Goal: Task Accomplishment & Management: Use online tool/utility

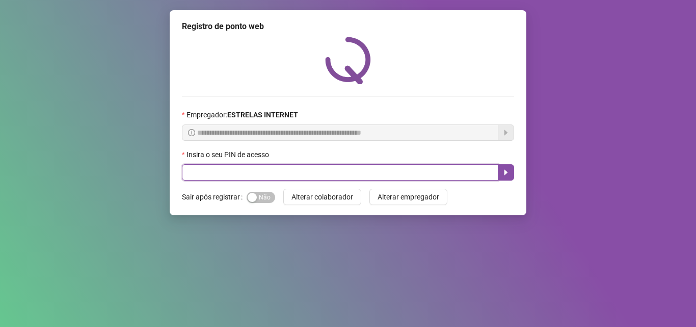
click at [265, 173] on input "text" at bounding box center [340, 172] width 316 height 16
type input "*****"
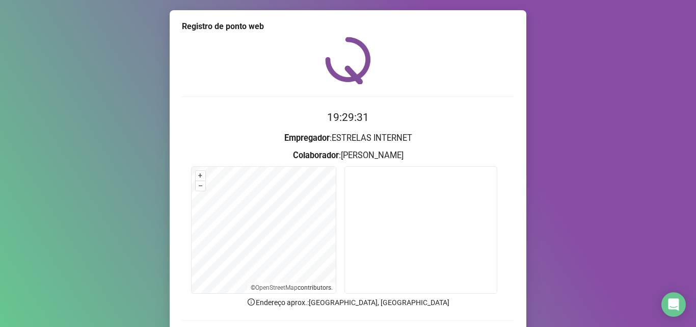
scroll to position [71, 0]
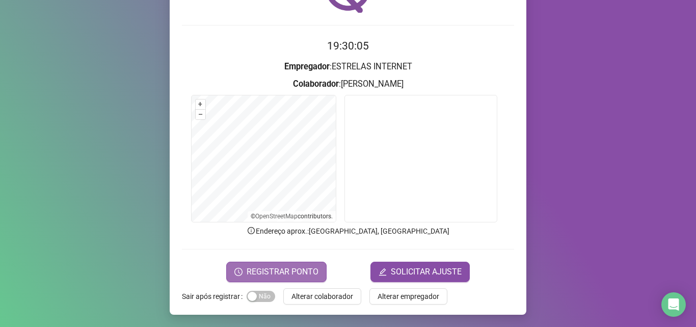
click at [254, 267] on span "REGISTRAR PONTO" at bounding box center [283, 271] width 72 height 12
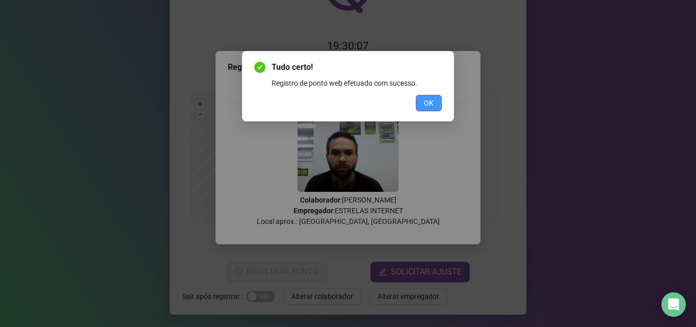
click at [436, 102] on button "OK" at bounding box center [429, 103] width 26 height 16
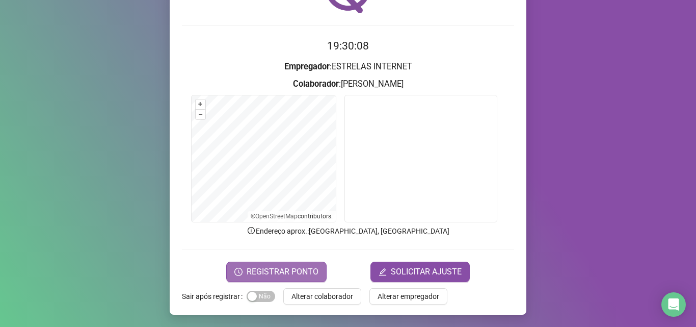
click at [292, 275] on span "REGISTRAR PONTO" at bounding box center [283, 271] width 72 height 12
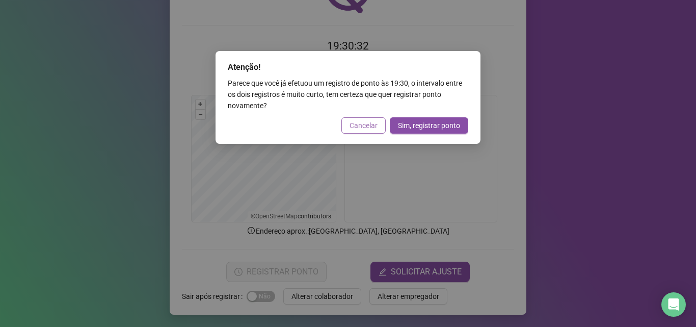
click at [358, 124] on span "Cancelar" at bounding box center [363, 125] width 28 height 11
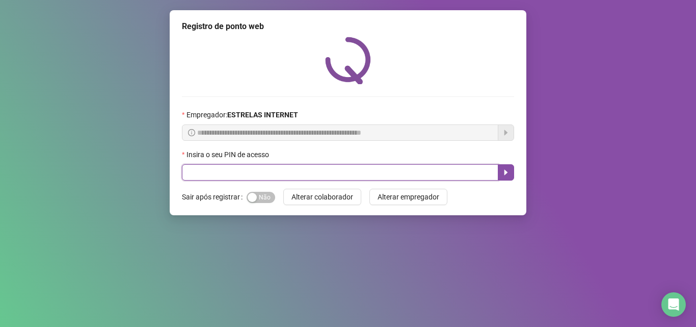
click at [250, 169] on input "text" at bounding box center [340, 172] width 316 height 16
type input "*****"
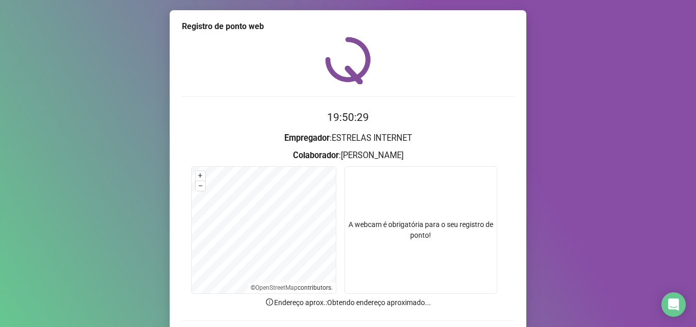
scroll to position [71, 0]
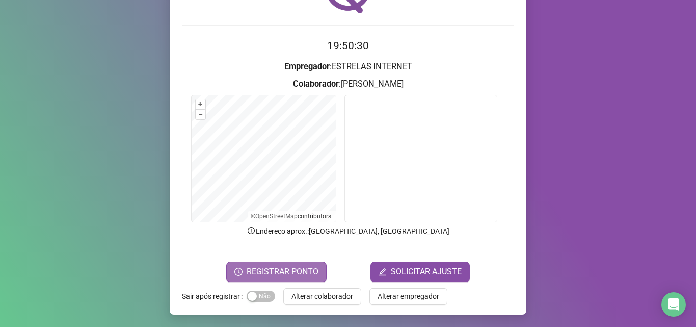
click at [259, 268] on span "REGISTRAR PONTO" at bounding box center [283, 271] width 72 height 12
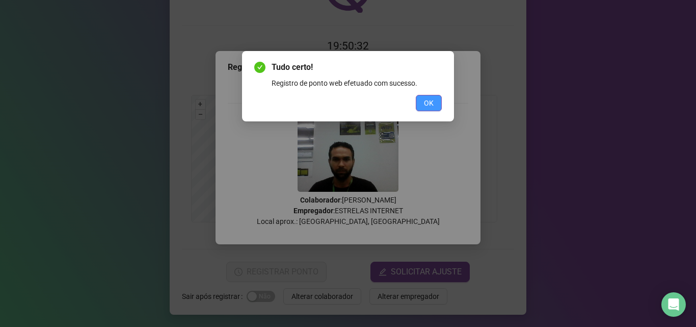
click at [423, 103] on button "OK" at bounding box center [429, 103] width 26 height 16
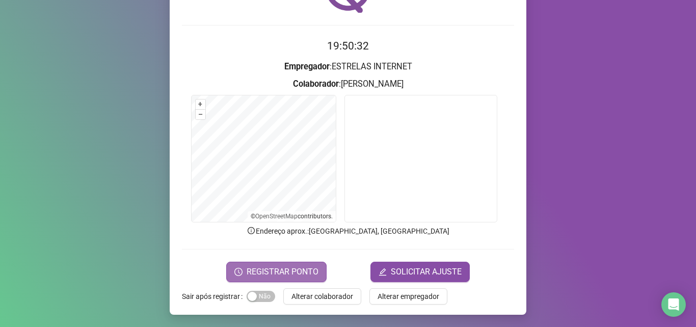
click at [276, 272] on span "REGISTRAR PONTO" at bounding box center [283, 271] width 72 height 12
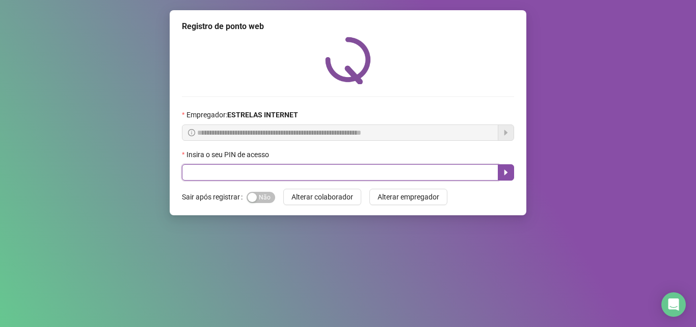
click at [275, 169] on input "text" at bounding box center [340, 172] width 316 height 16
type input "*****"
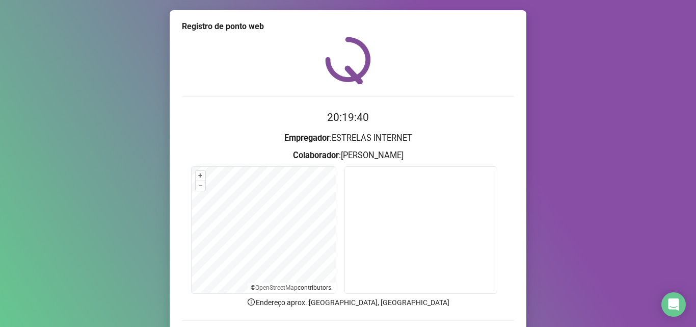
scroll to position [71, 0]
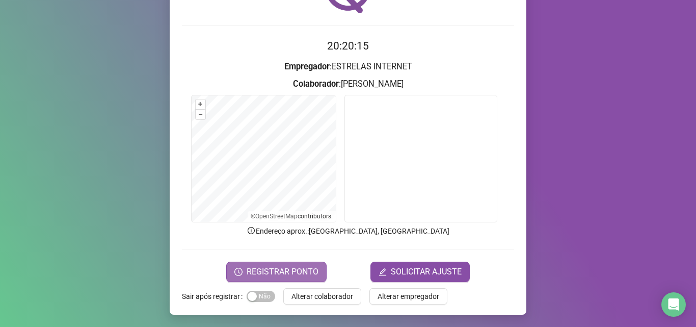
click at [274, 264] on button "REGISTRAR PONTO" at bounding box center [276, 271] width 100 height 20
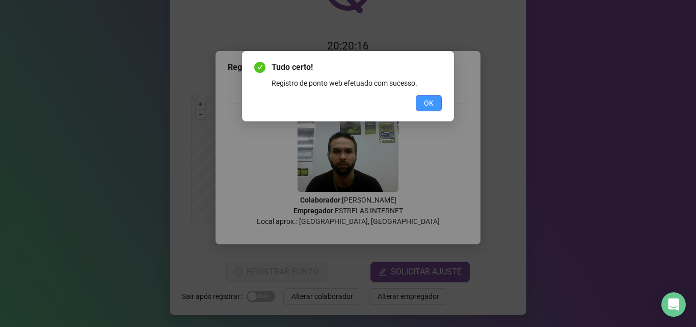
click at [428, 103] on span "OK" at bounding box center [429, 102] width 10 height 11
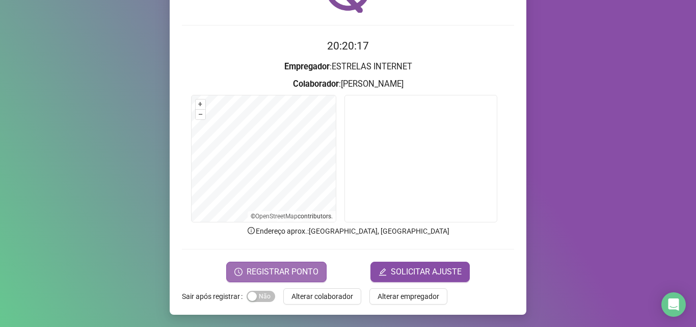
click at [262, 266] on span "REGISTRAR PONTO" at bounding box center [283, 271] width 72 height 12
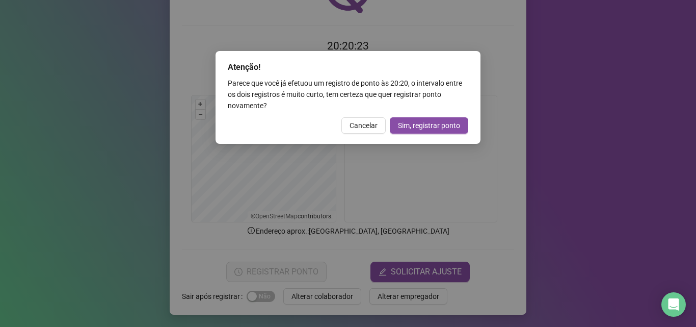
click at [588, 123] on div "Atenção! Parece que você já efetuou um registro de ponto às 20:20 , o intervalo…" at bounding box center [348, 163] width 696 height 327
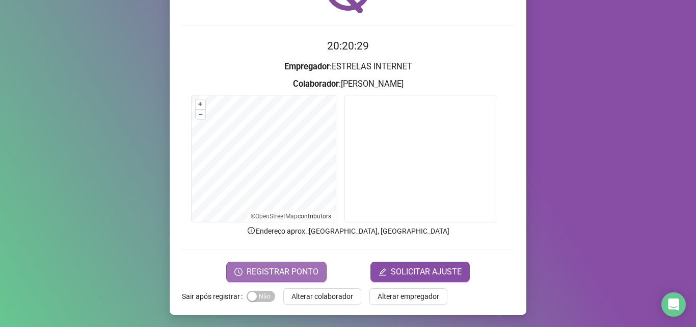
click at [258, 272] on span "REGISTRAR PONTO" at bounding box center [283, 271] width 72 height 12
